Goal: Information Seeking & Learning: Learn about a topic

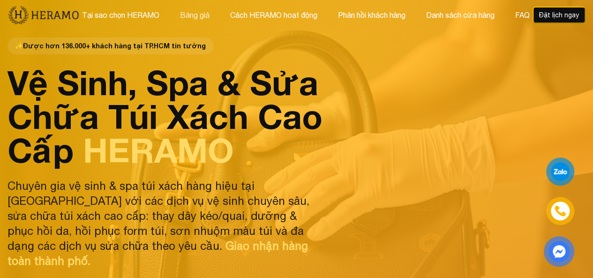
click at [195, 12] on button "Bảng giá" at bounding box center [194, 15] width 35 height 12
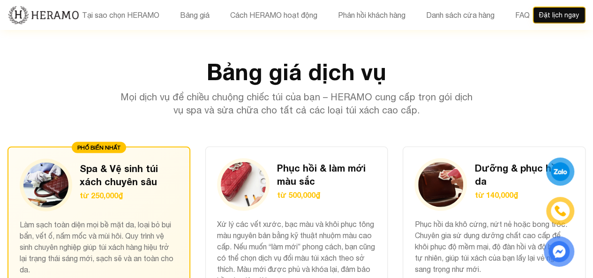
scroll to position [851, 0]
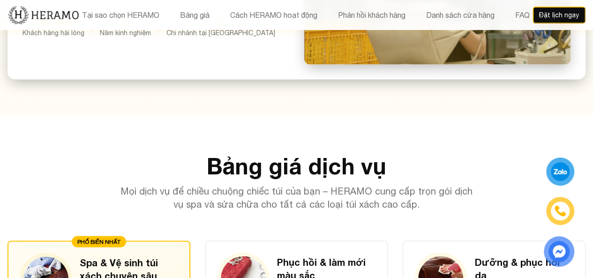
click at [67, 16] on img at bounding box center [43, 15] width 72 height 20
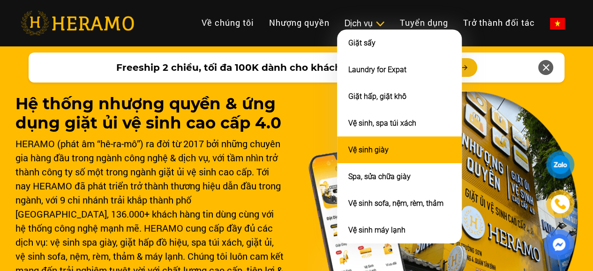
click at [348, 153] on link "Vệ sinh giày" at bounding box center [368, 149] width 40 height 9
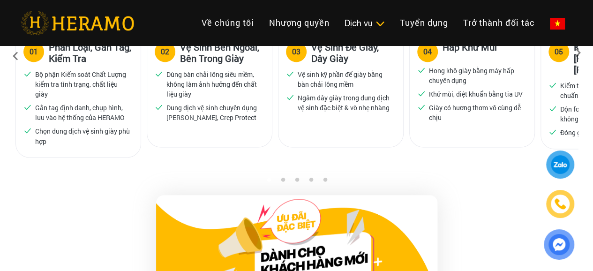
scroll to position [890, 0]
